Goal: Task Accomplishment & Management: Use online tool/utility

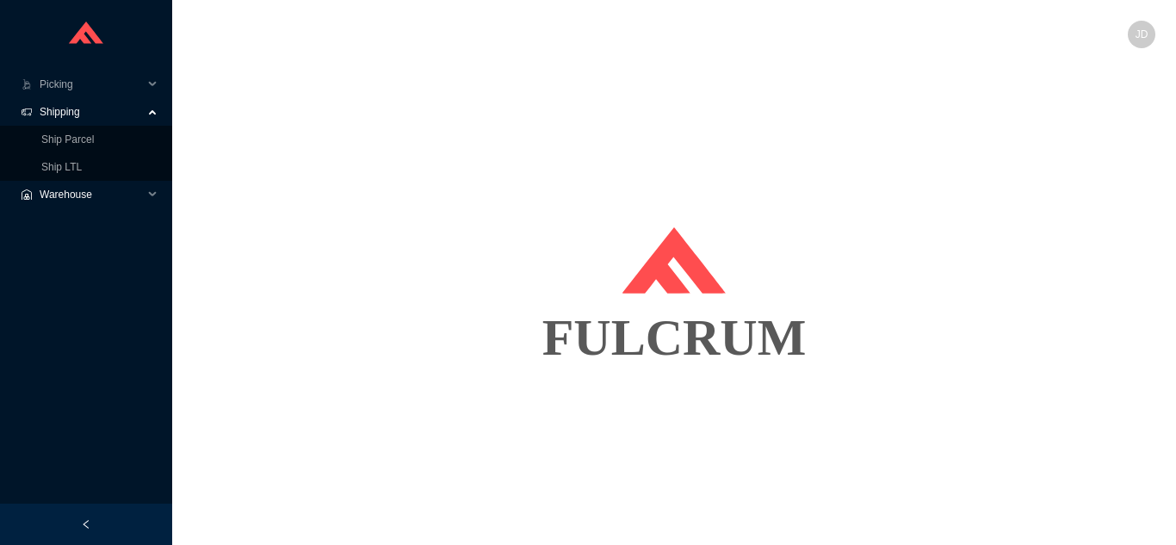
click at [99, 181] on span "Warehouse" at bounding box center [91, 195] width 103 height 28
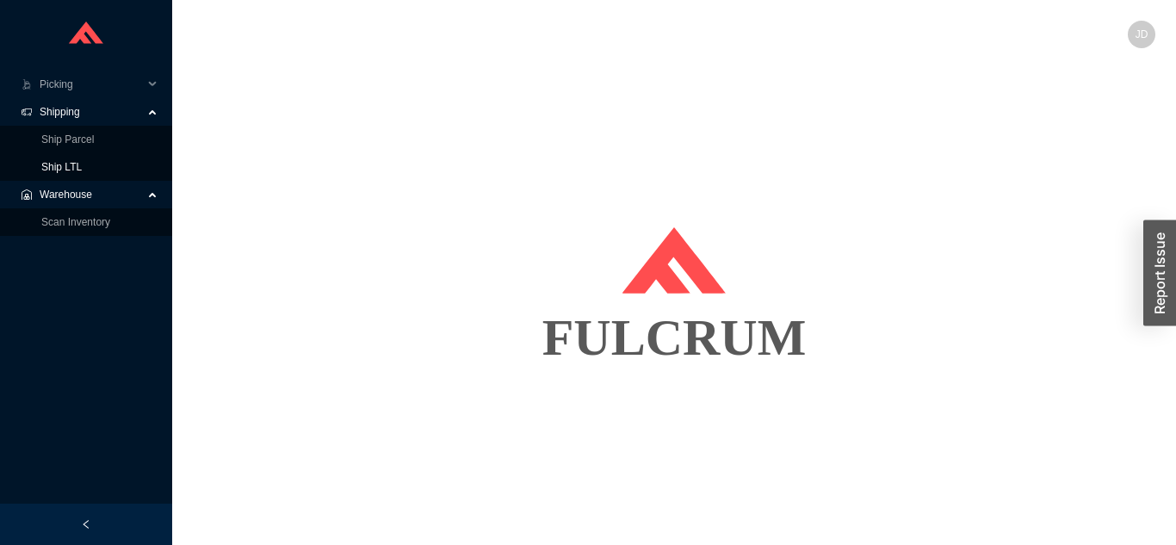
click at [82, 168] on link "Ship LTL" at bounding box center [61, 167] width 40 height 12
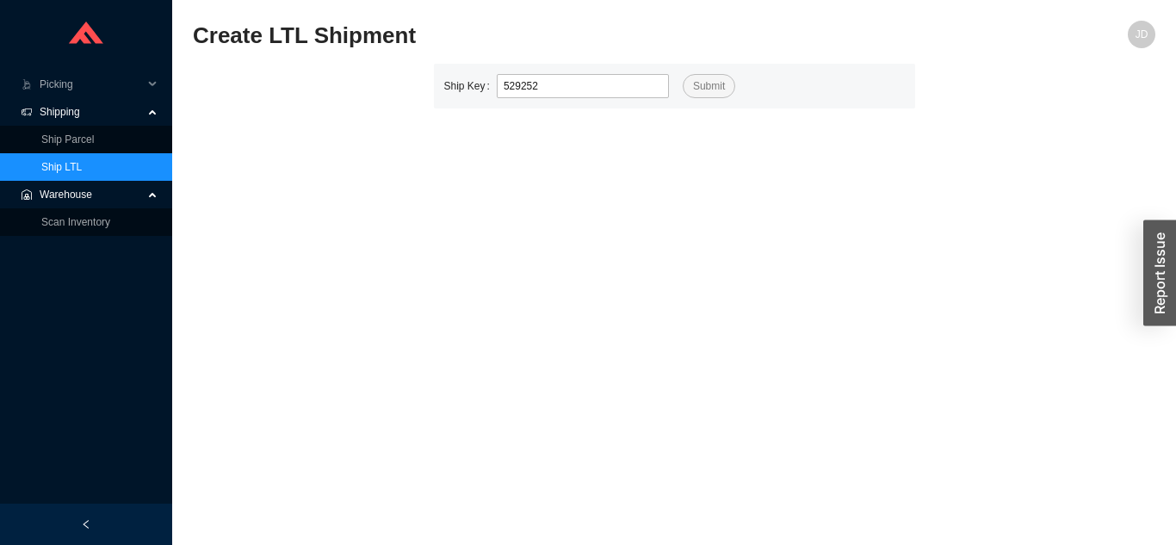
type input "529252"
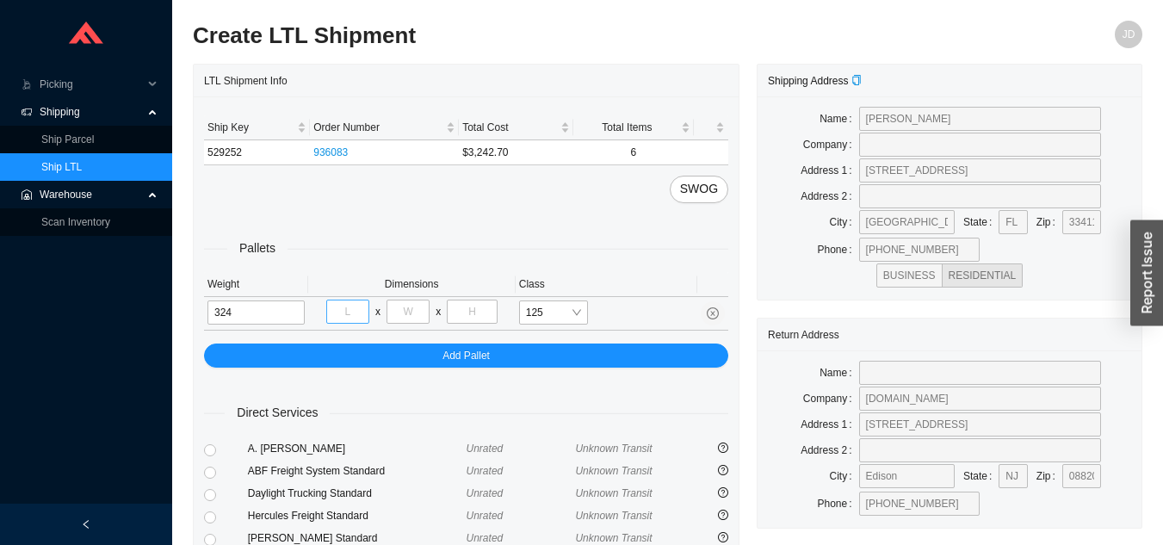
type input "324"
click at [358, 311] on input "tel" at bounding box center [347, 312] width 43 height 24
type input "40"
click at [418, 311] on input "tel" at bounding box center [408, 312] width 43 height 24
type input "48"
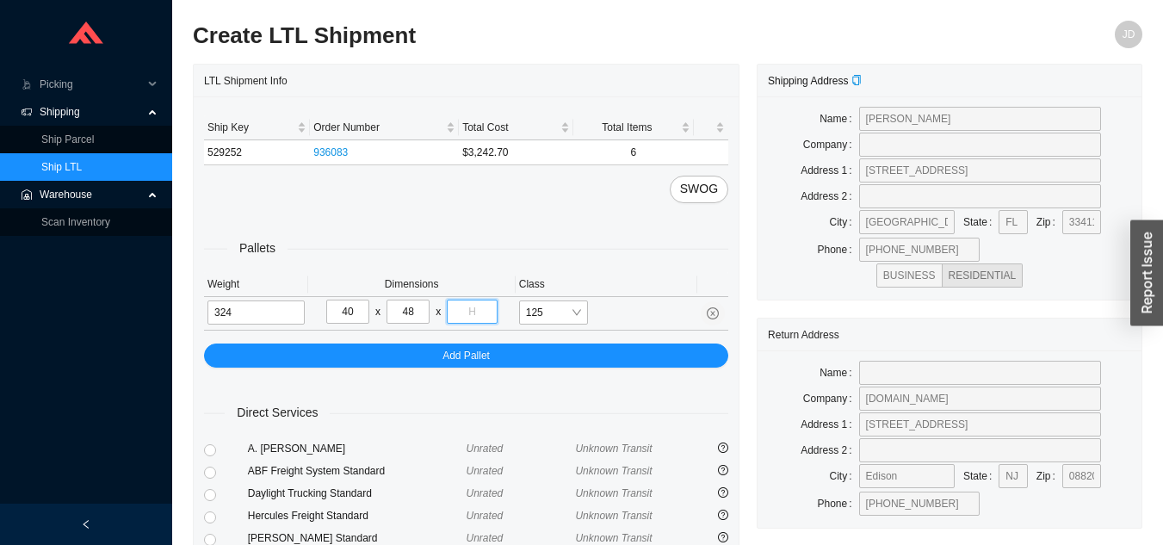
click at [490, 319] on input "tel" at bounding box center [472, 312] width 50 height 24
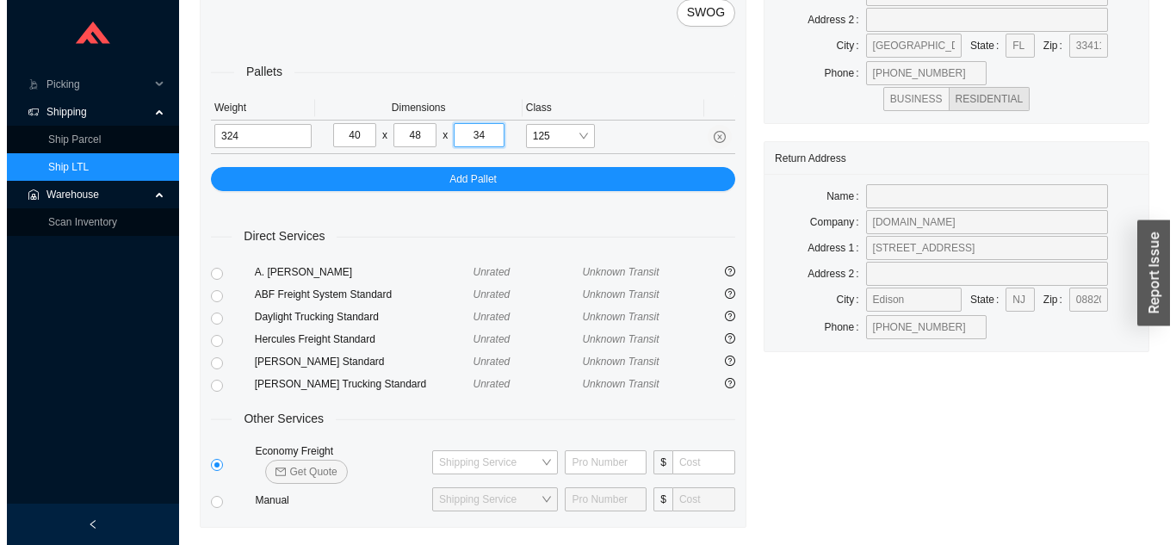
scroll to position [209, 0]
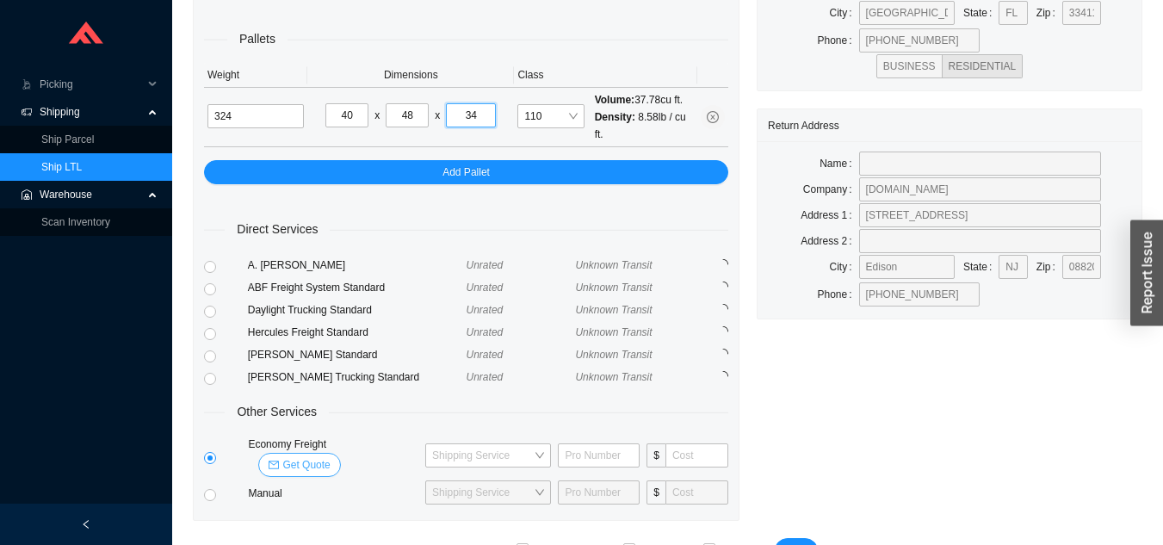
type input "34"
click at [330, 456] on span "Get Quote" at bounding box center [305, 464] width 47 height 17
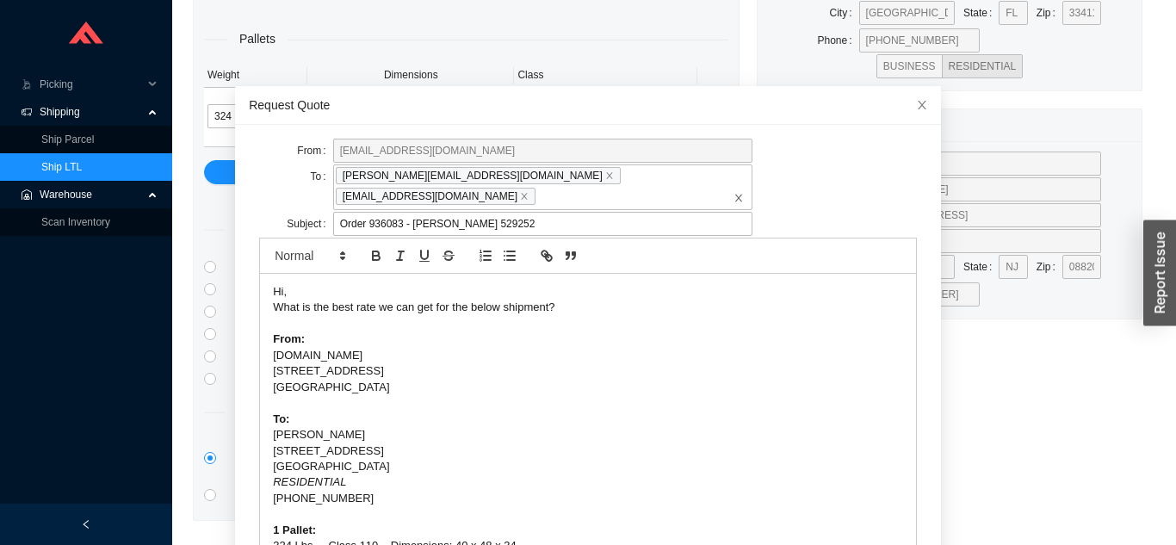
scroll to position [46, 0]
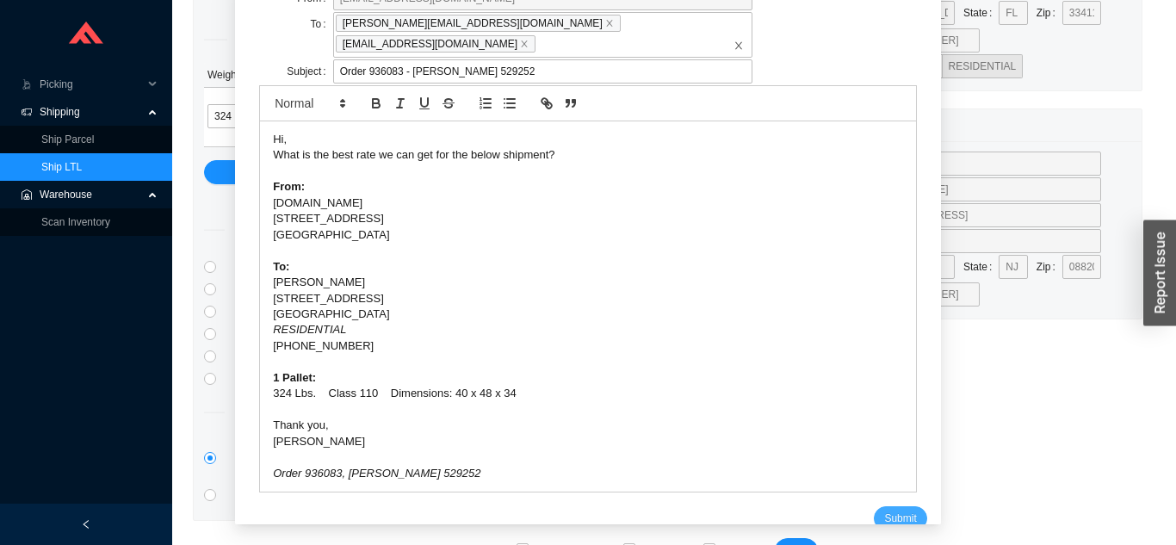
click at [874, 507] on button "Submit" at bounding box center [900, 518] width 53 height 24
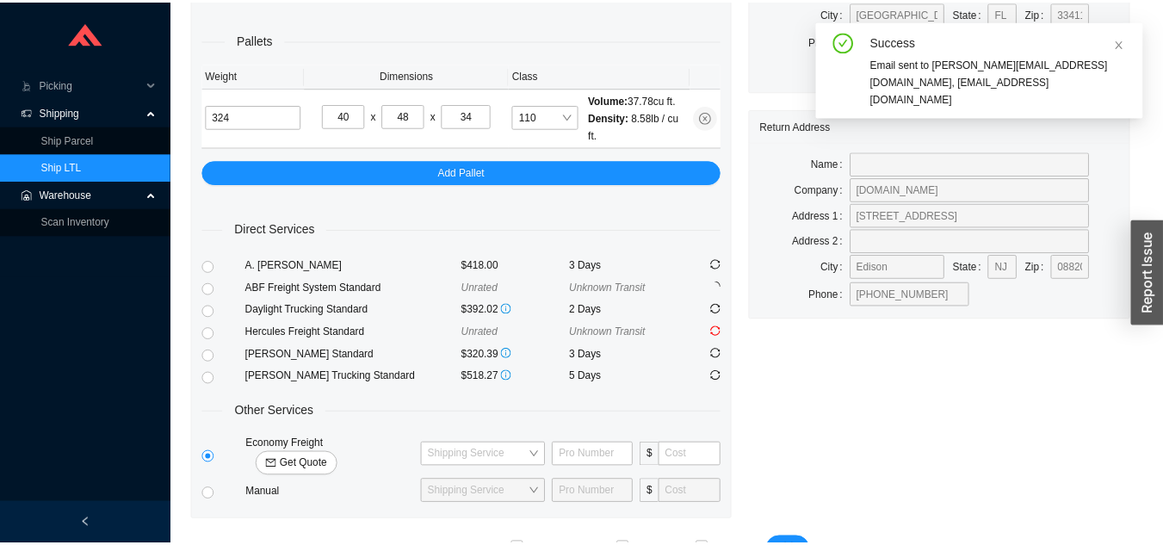
scroll to position [21, 0]
